Goal: Transaction & Acquisition: Purchase product/service

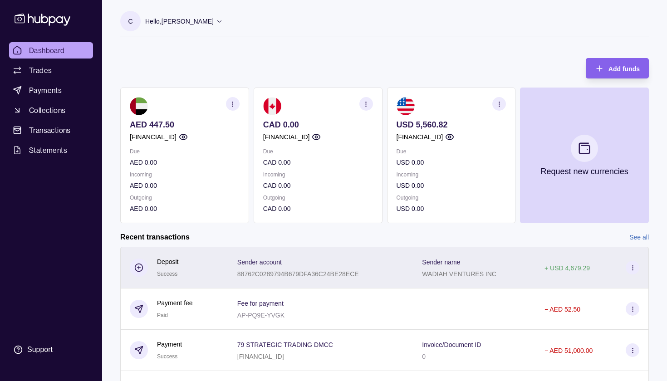
scroll to position [0, 0]
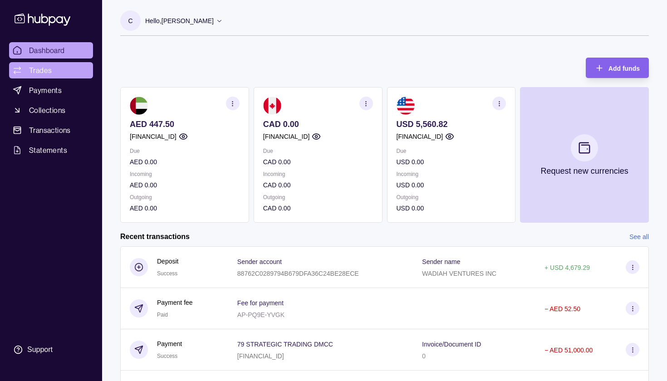
click at [42, 70] on span "Trades" at bounding box center [40, 70] width 23 height 11
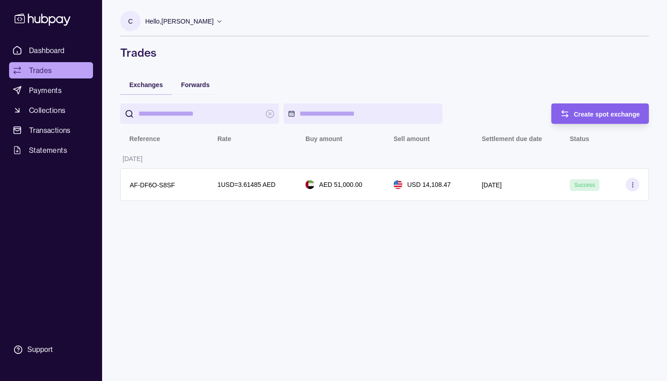
click at [231, 114] on input "search" at bounding box center [199, 113] width 122 height 20
click at [595, 116] on span "Create spot exchange" at bounding box center [607, 114] width 66 height 7
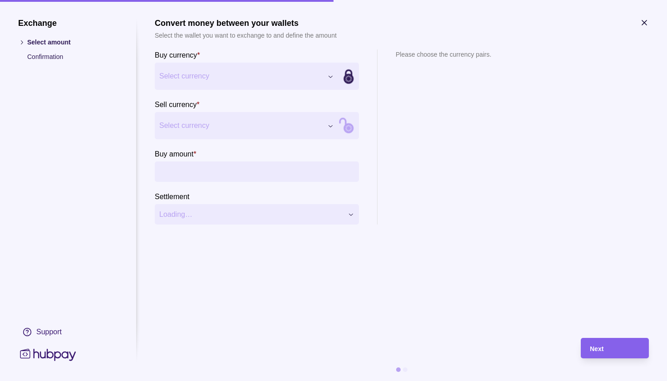
click at [314, 381] on div "Exchange Select amount Confirmation Support Convert money between your wallets …" at bounding box center [333, 381] width 667 height 0
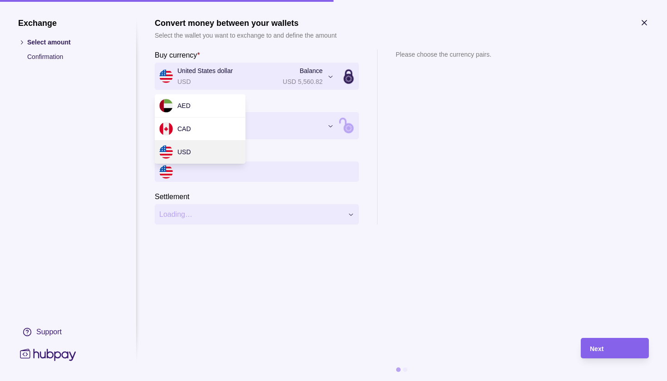
click at [264, 381] on div "Exchange Select amount Confirmation Support Convert money between your wallets …" at bounding box center [333, 381] width 667 height 0
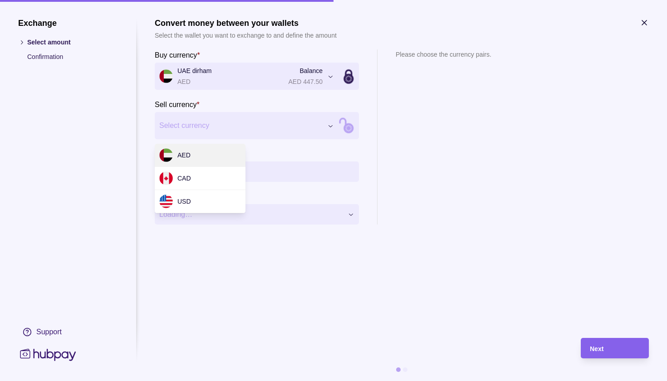
click at [273, 381] on div "Exchange Select amount Confirmation Support Convert money between your wallets …" at bounding box center [333, 381] width 667 height 0
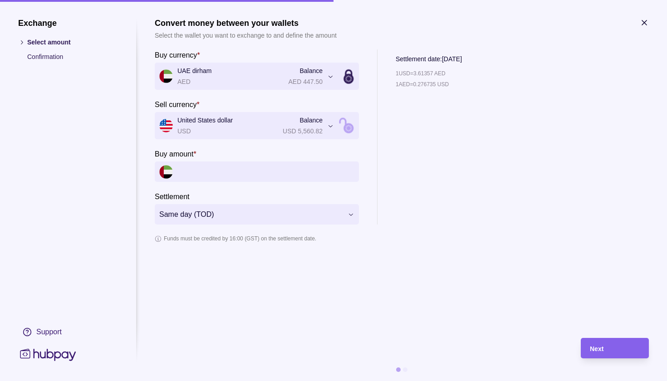
click at [212, 169] on input "Buy amount *" at bounding box center [265, 171] width 177 height 20
type input "******"
click at [611, 348] on div "Next" at bounding box center [615, 348] width 50 height 11
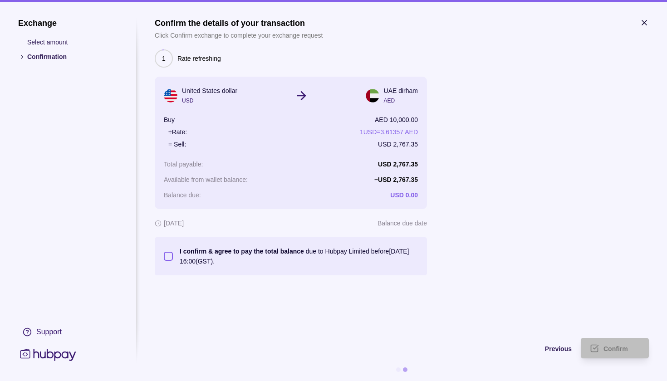
click at [167, 256] on button "I confirm & agree to pay the total balance due to Hubpay Limited before [DATE] …" at bounding box center [168, 256] width 9 height 9
click at [623, 345] on span "Confirm" at bounding box center [615, 348] width 24 height 7
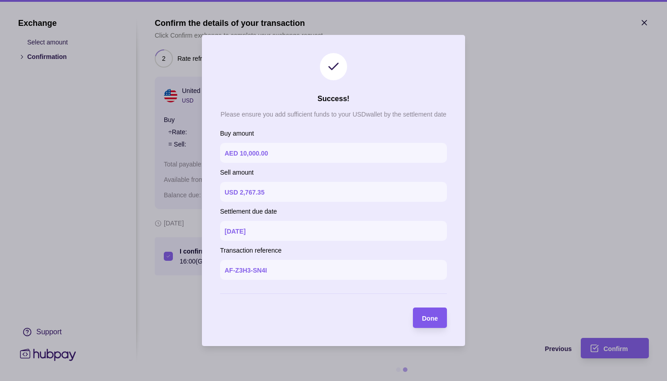
click at [438, 321] on span "Done" at bounding box center [430, 318] width 16 height 7
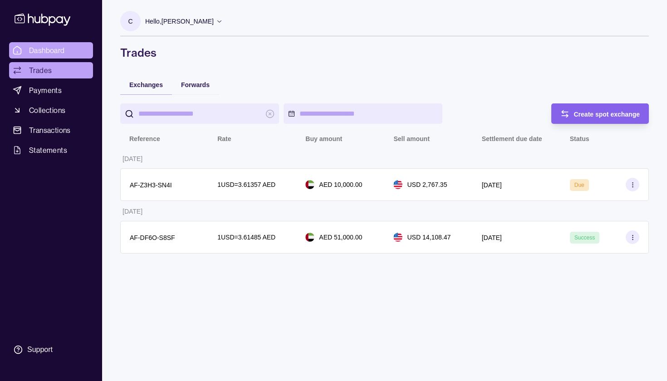
click at [46, 46] on span "Dashboard" at bounding box center [47, 50] width 36 height 11
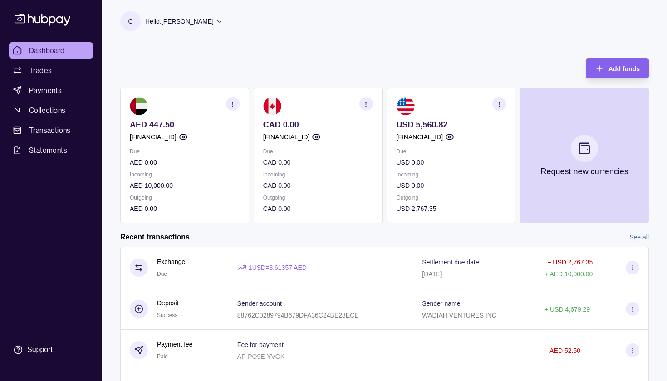
click at [189, 20] on p "Hello, [PERSON_NAME]" at bounding box center [179, 21] width 68 height 10
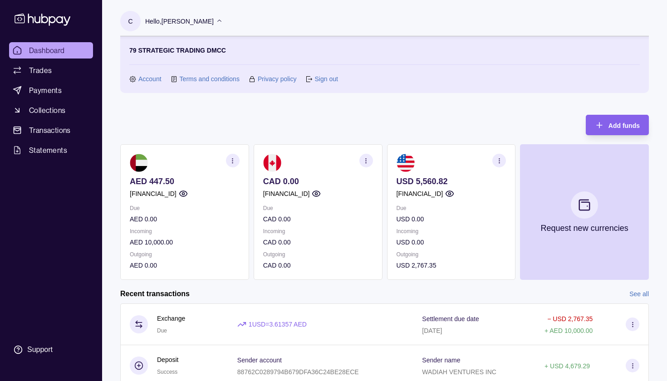
click at [332, 77] on link "Sign out" at bounding box center [325, 79] width 23 height 10
